Goal: Find contact information

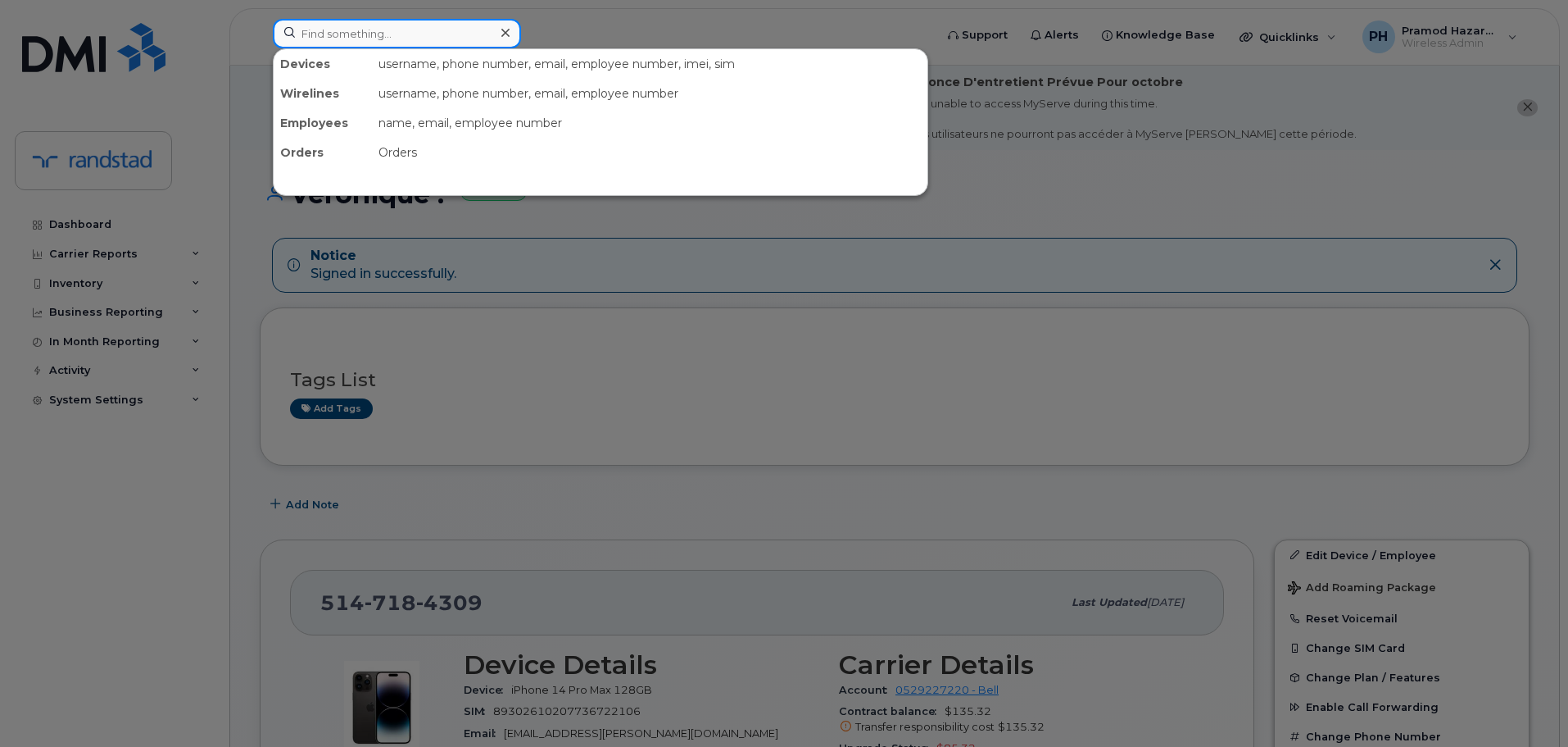
click at [450, 34] on input at bounding box center [397, 33] width 248 height 29
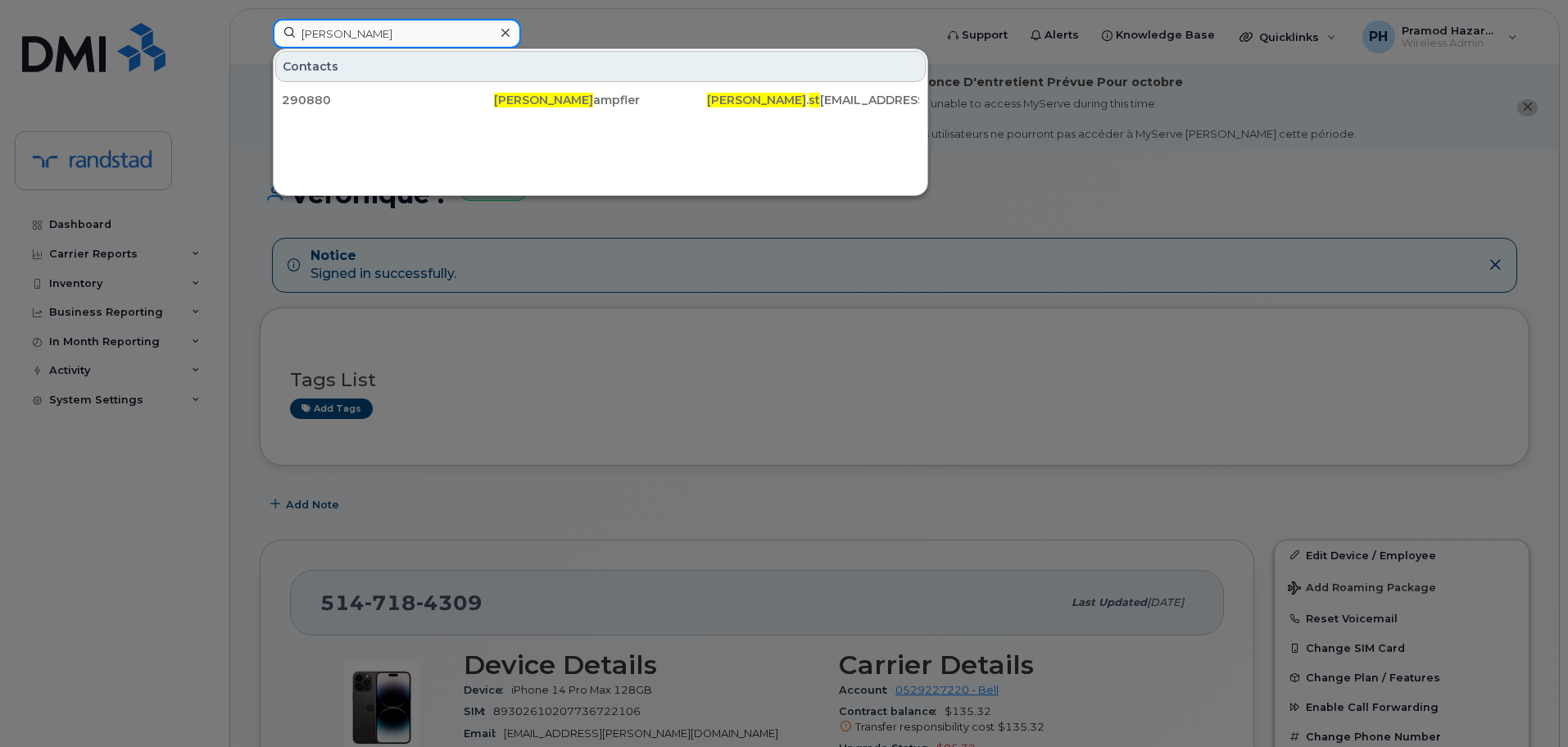
drag, startPoint x: 332, startPoint y: 35, endPoint x: 242, endPoint y: 35, distance: 90.0
click at [260, 35] on div "nancy st Contacts 290880 Nancy St ampfler nancy . st ampfler@randstad.ca" at bounding box center [598, 36] width 677 height 36
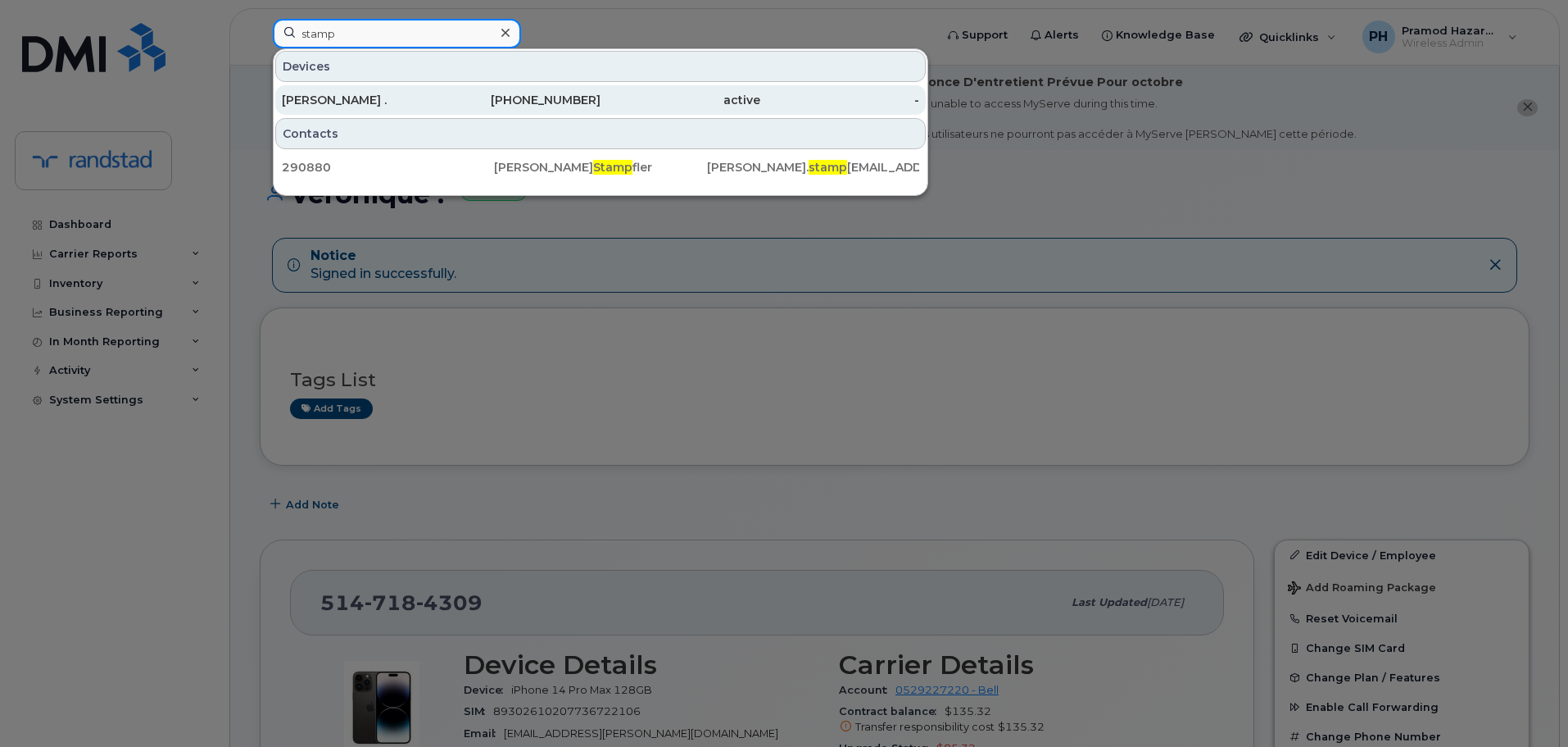
type input "stamp"
click at [459, 101] on div "514-434-8359" at bounding box center [521, 99] width 159 height 17
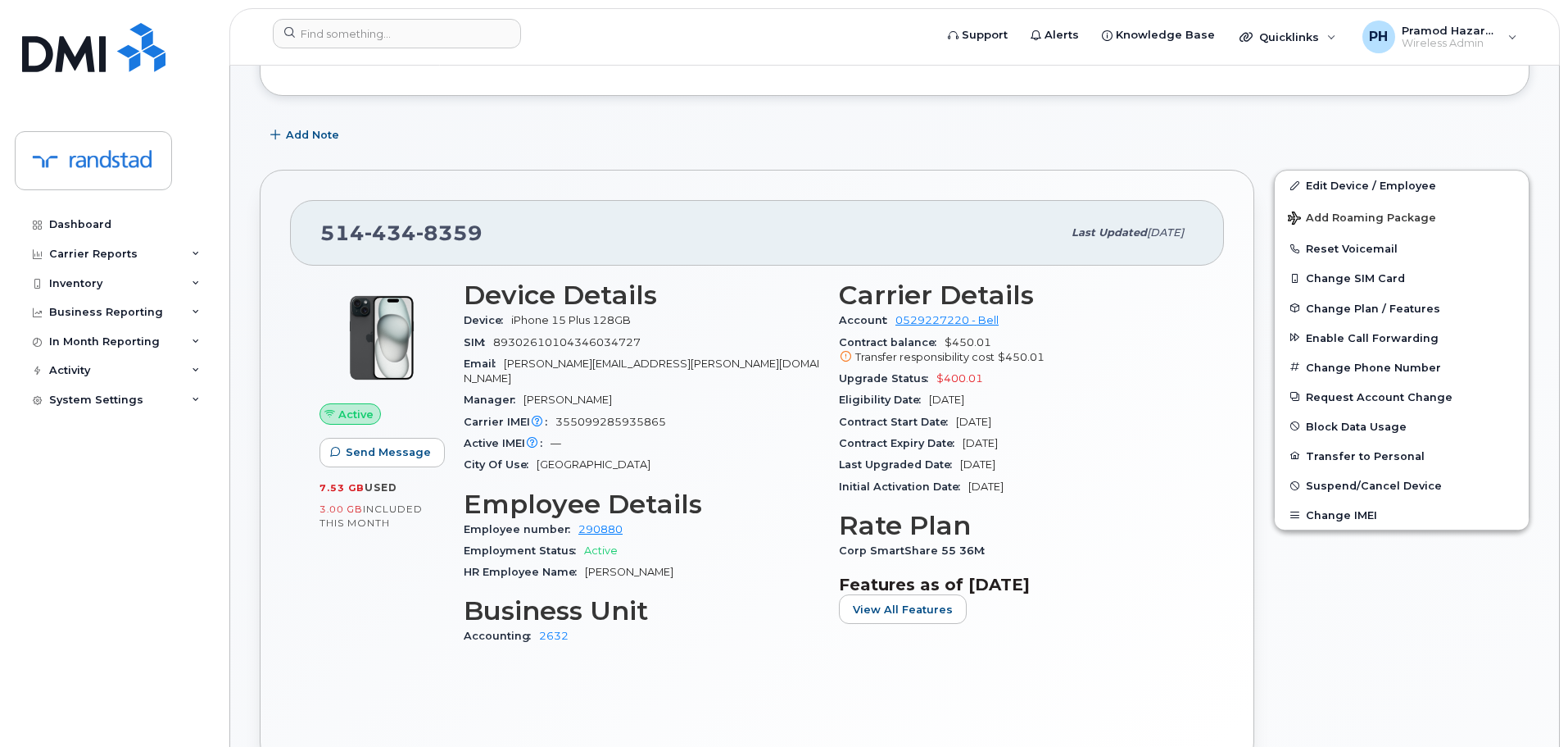
scroll to position [328, 0]
